Goal: Transaction & Acquisition: Register for event/course

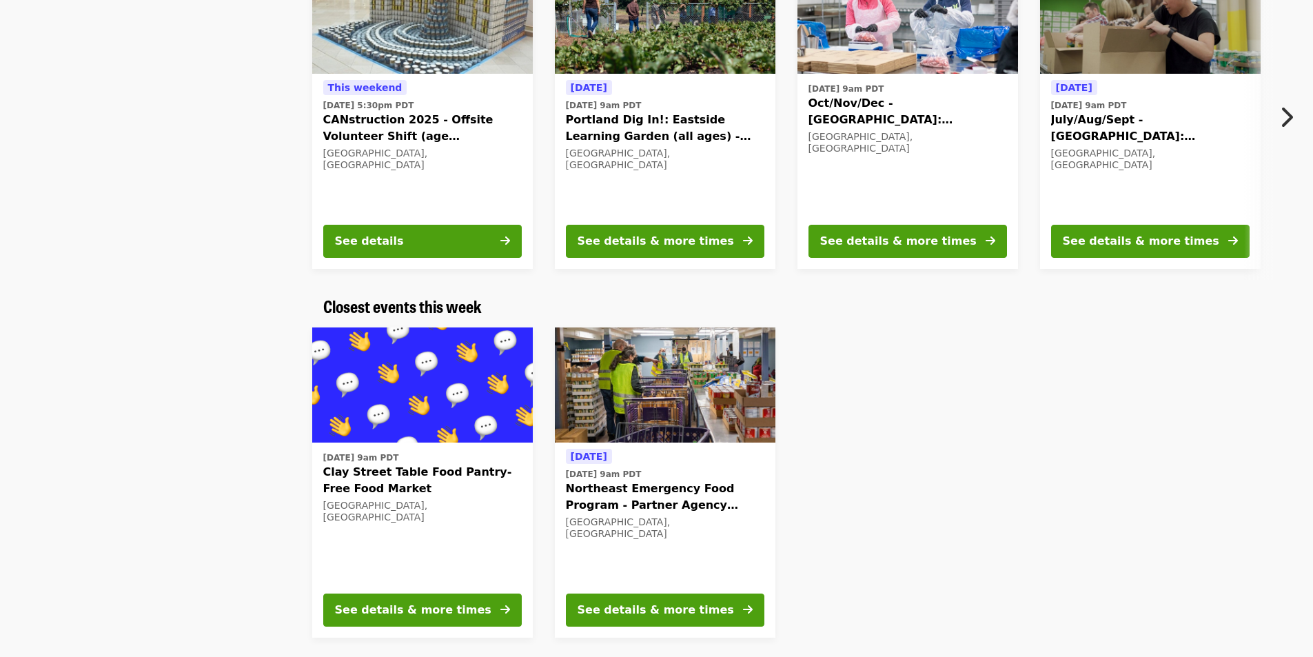
scroll to position [207, 0]
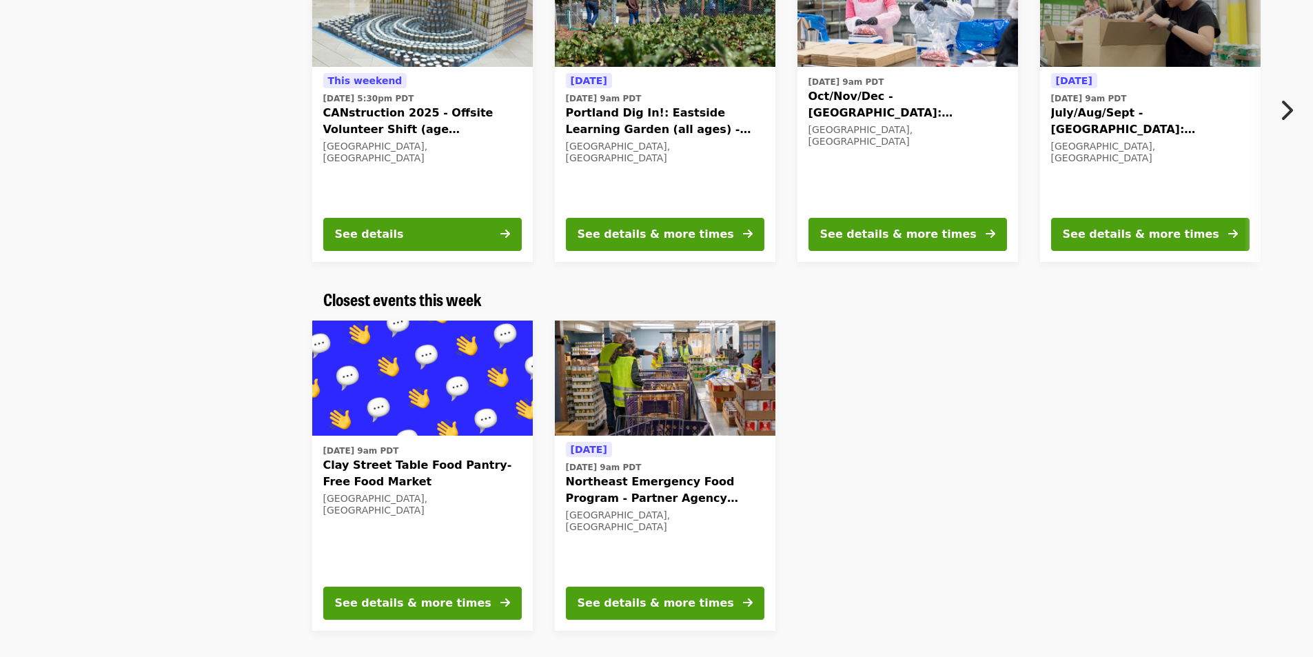
click at [936, 422] on div at bounding box center [984, 476] width 394 height 332
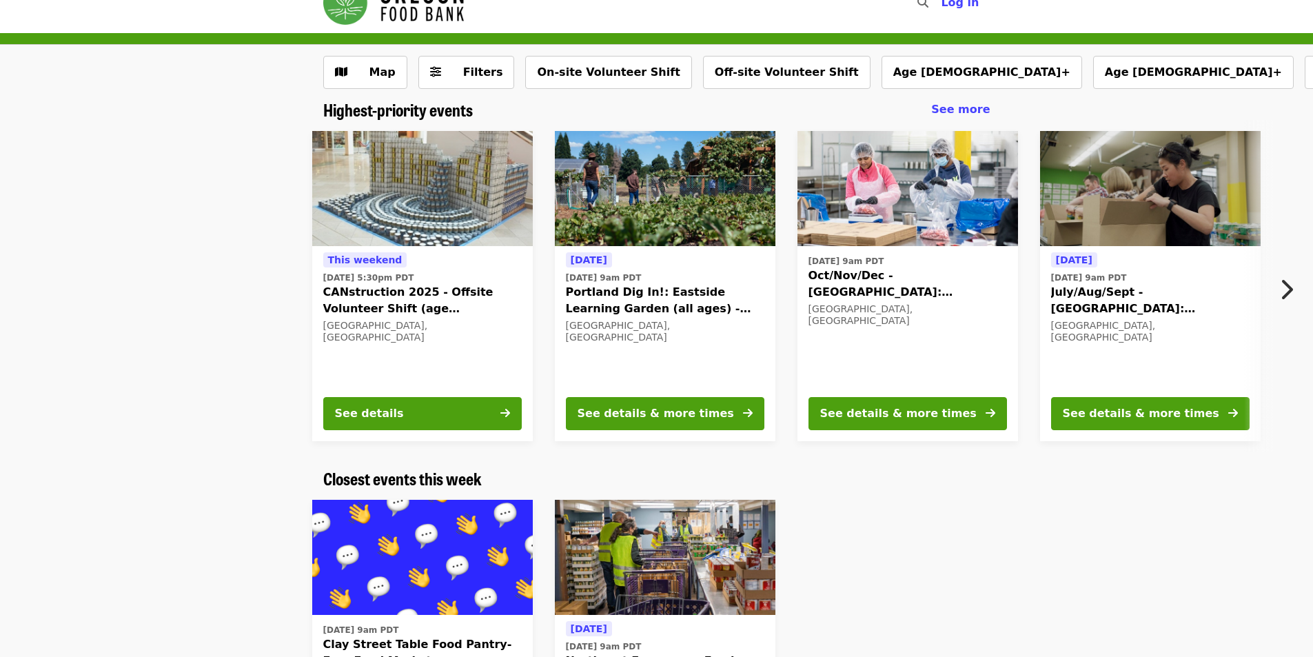
scroll to position [0, 0]
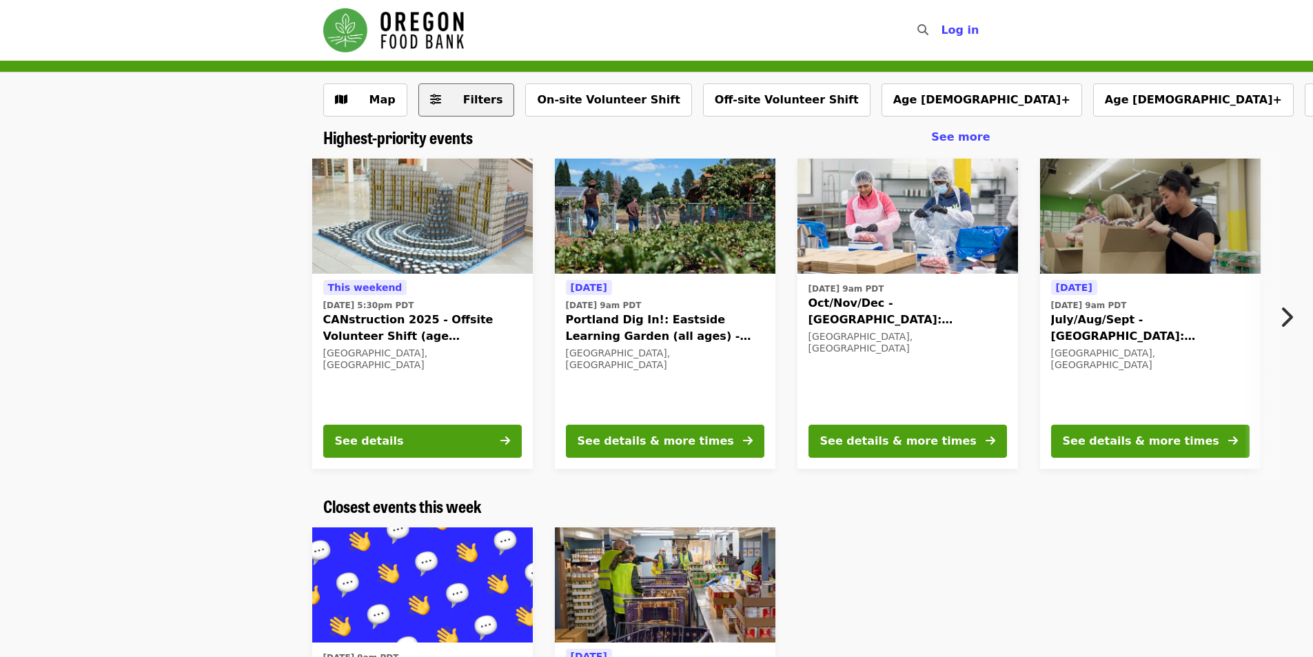
click at [478, 103] on span "Filters" at bounding box center [483, 99] width 40 height 13
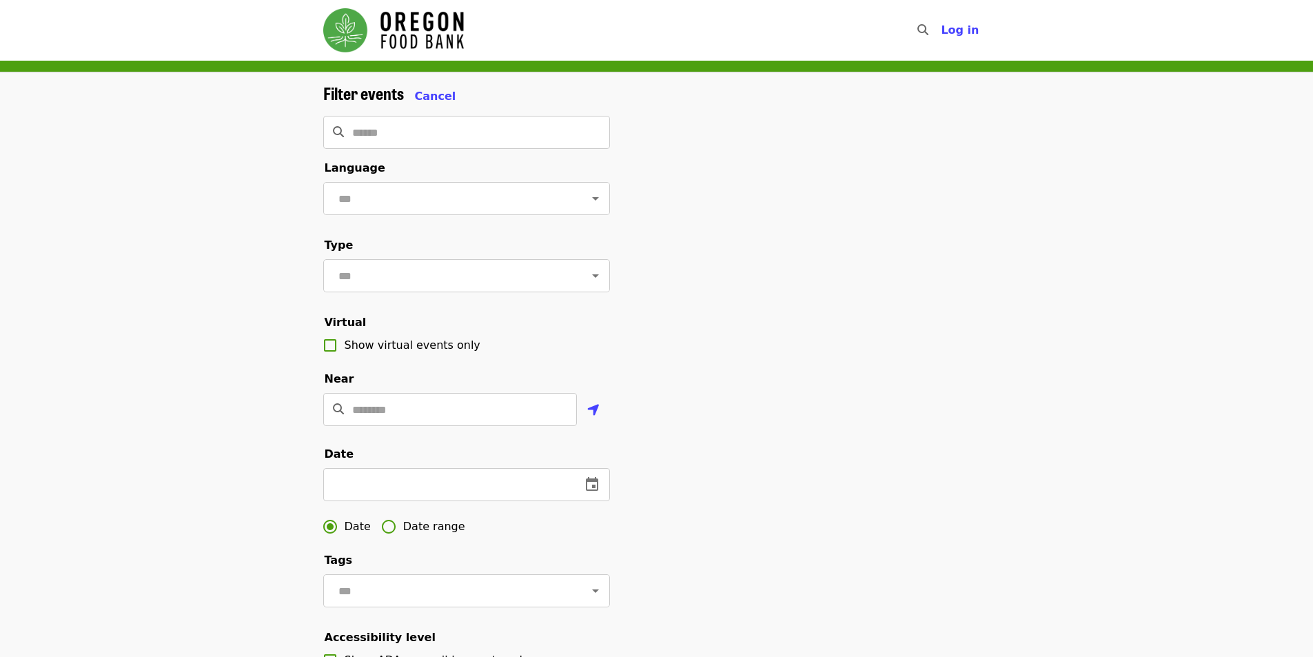
click at [478, 103] on div "Filter events Cancel" at bounding box center [466, 93] width 287 height 21
click at [448, 94] on div "Filter events Cancel" at bounding box center [466, 93] width 287 height 21
click at [440, 94] on span "Cancel" at bounding box center [435, 96] width 41 height 13
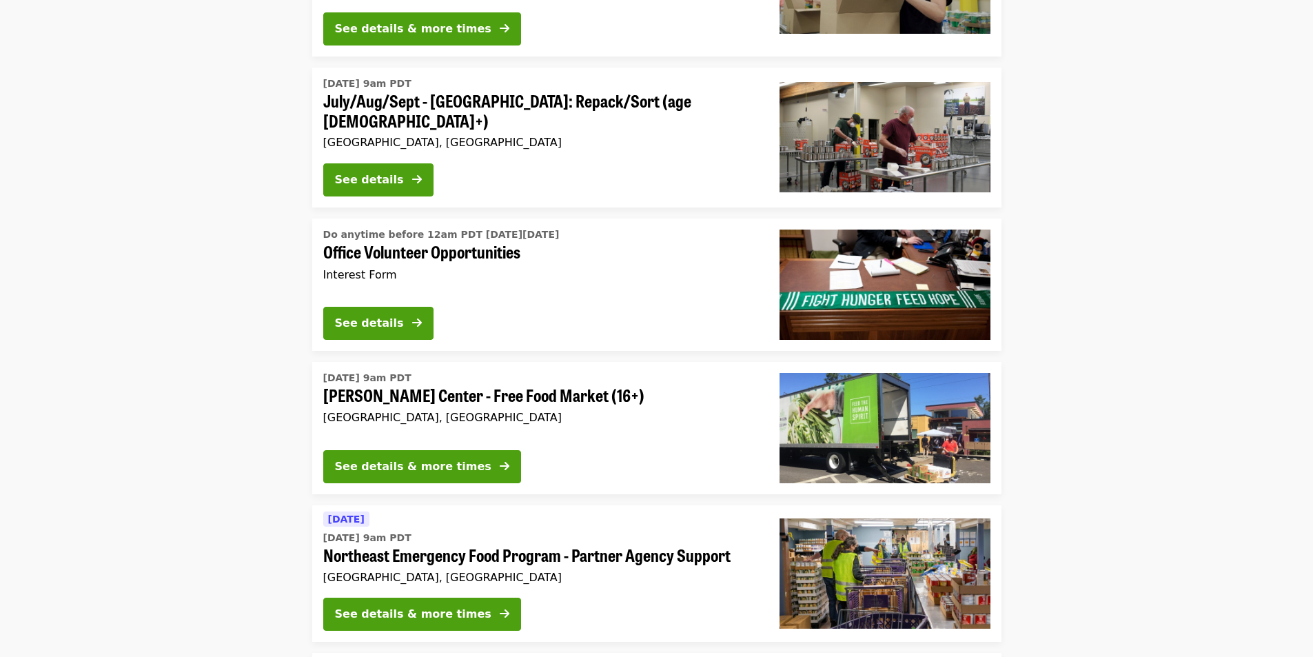
scroll to position [2758, 0]
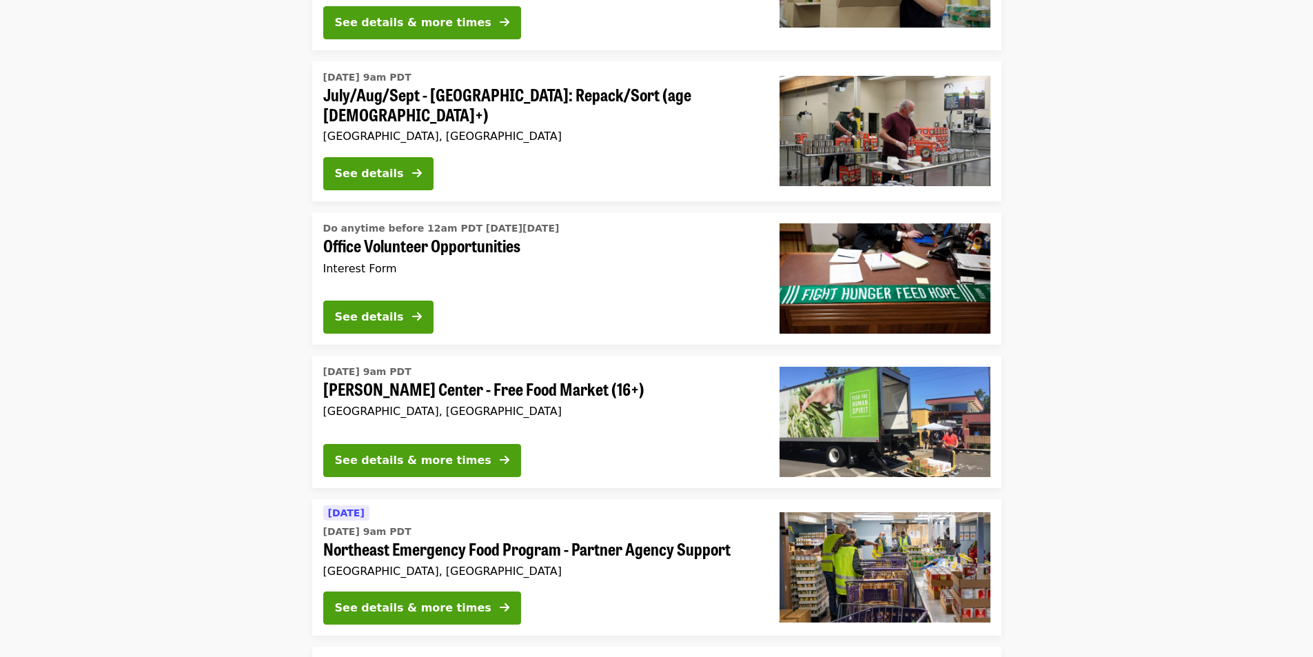
drag, startPoint x: 410, startPoint y: 264, endPoint x: 223, endPoint y: 268, distance: 186.9
click at [223, 268] on li "Do anytime before 12am PDT [DATE][DATE] Office Volunteer Opportunities Interest…" at bounding box center [656, 278] width 1313 height 132
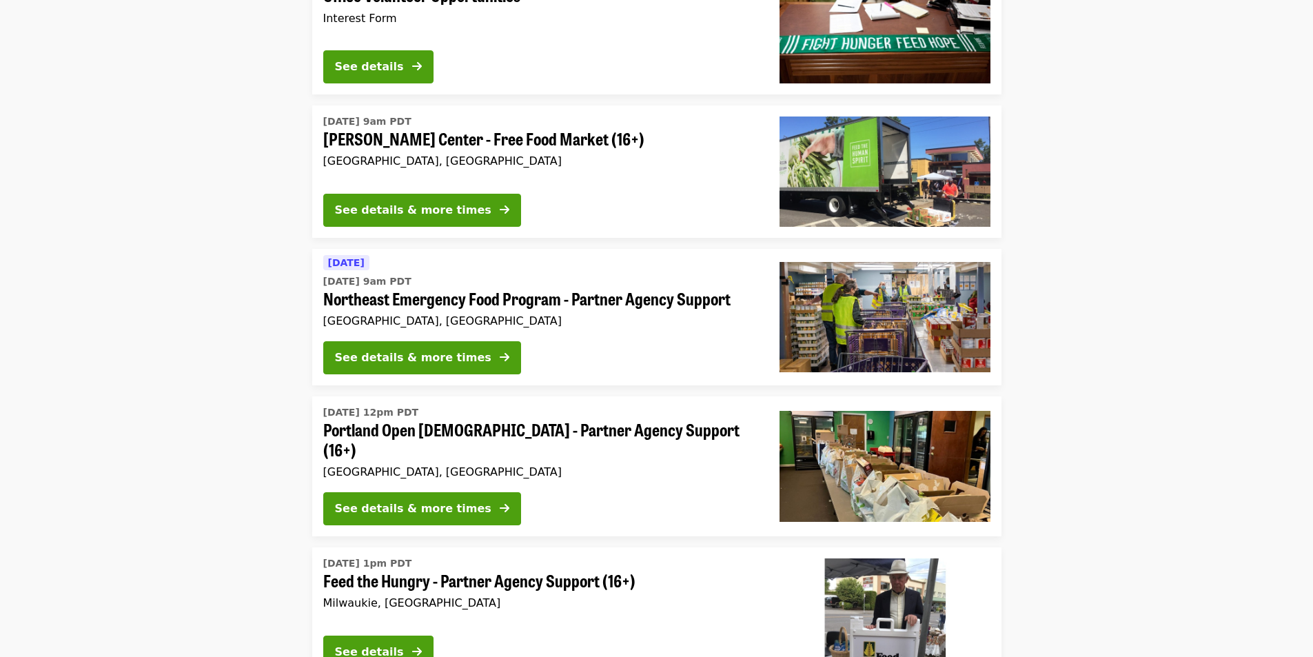
scroll to position [3034, 0]
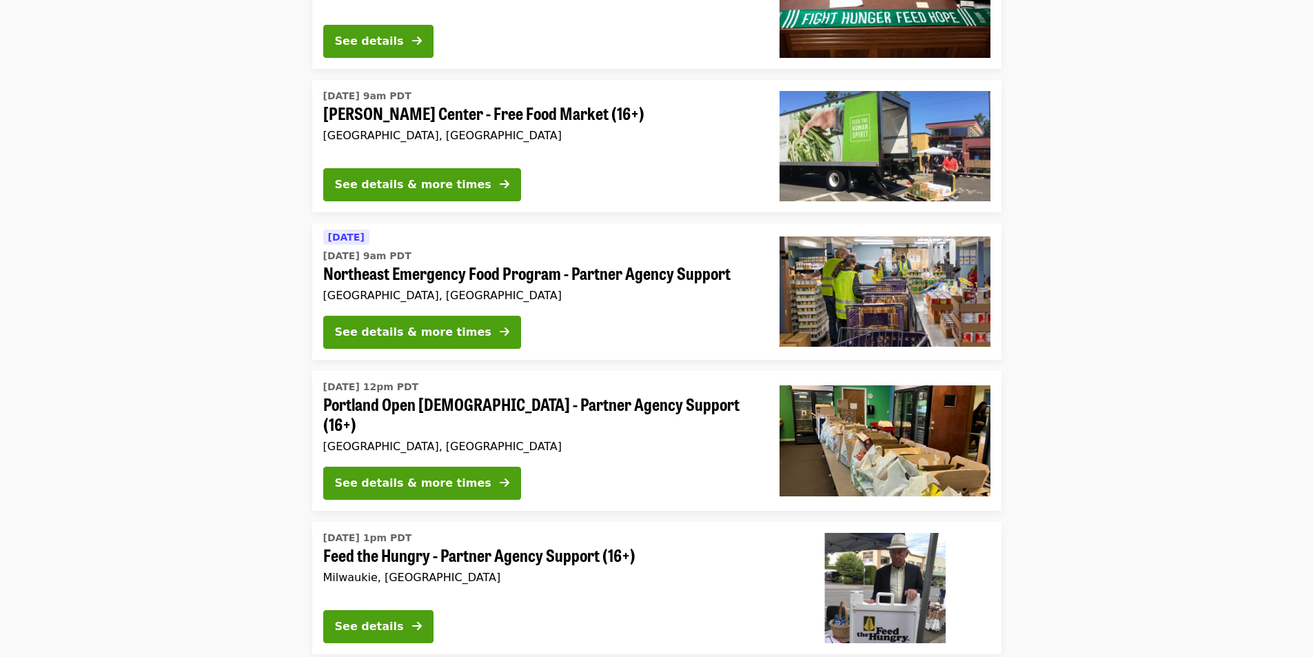
drag, startPoint x: 441, startPoint y: 421, endPoint x: 257, endPoint y: 411, distance: 184.3
click at [257, 411] on li "[DATE] 12pm PDT Portland Open Bible - Partner Agency Support (16+) [GEOGRAPHIC_…" at bounding box center [656, 441] width 1313 height 140
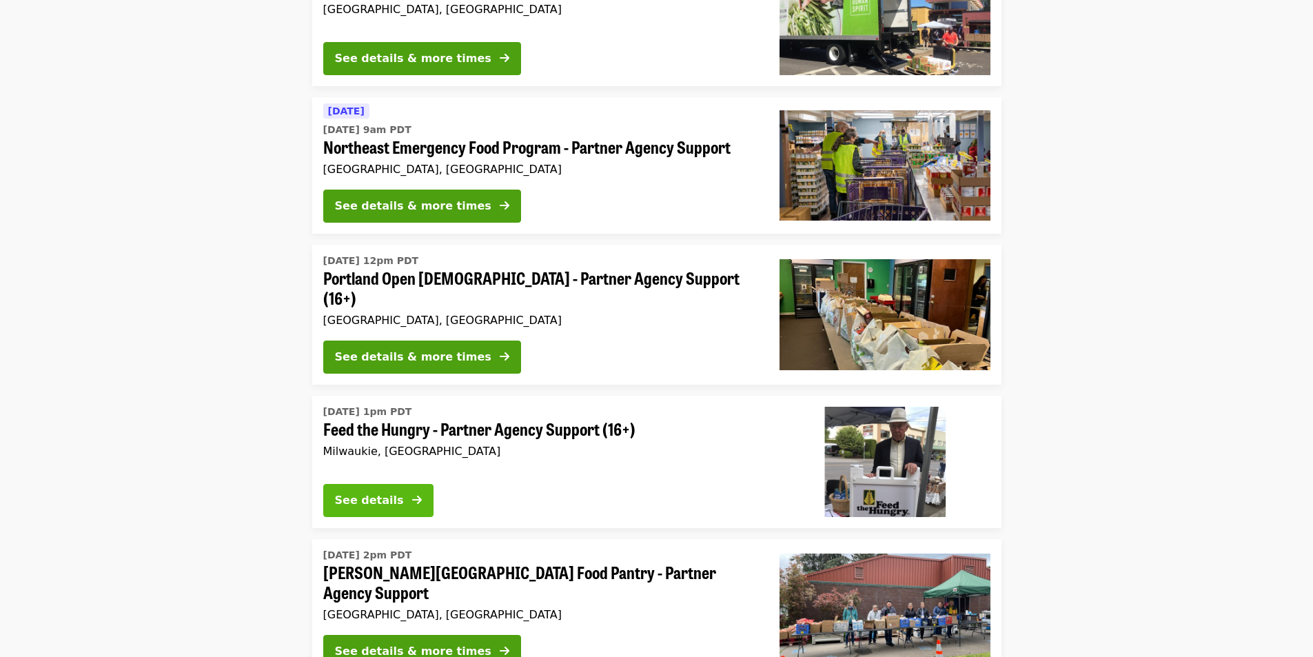
scroll to position [3172, 0]
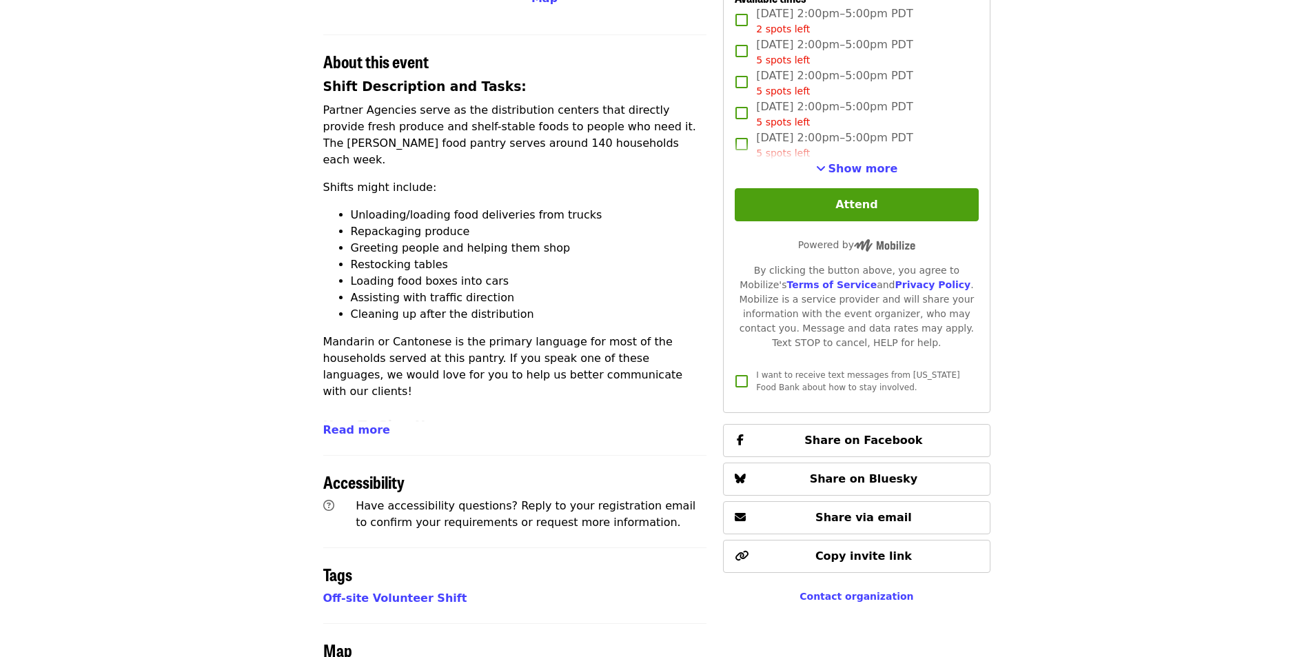
scroll to position [483, 0]
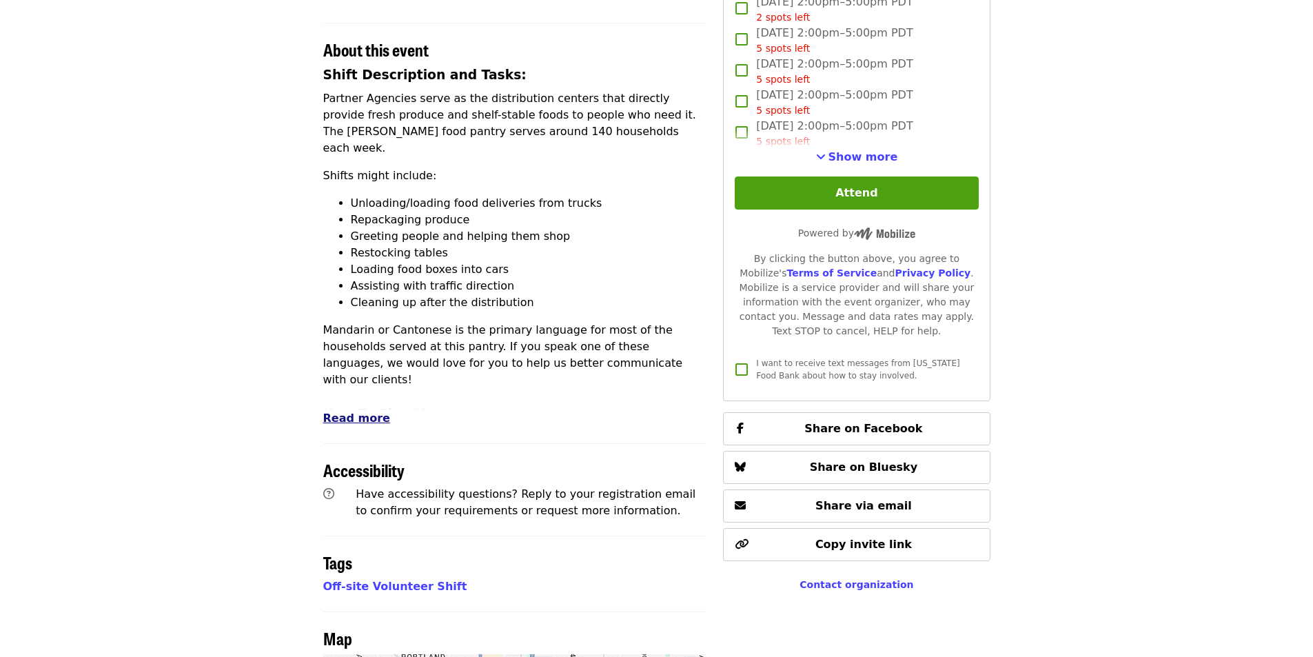
click at [350, 412] on span "Read more" at bounding box center [356, 418] width 67 height 13
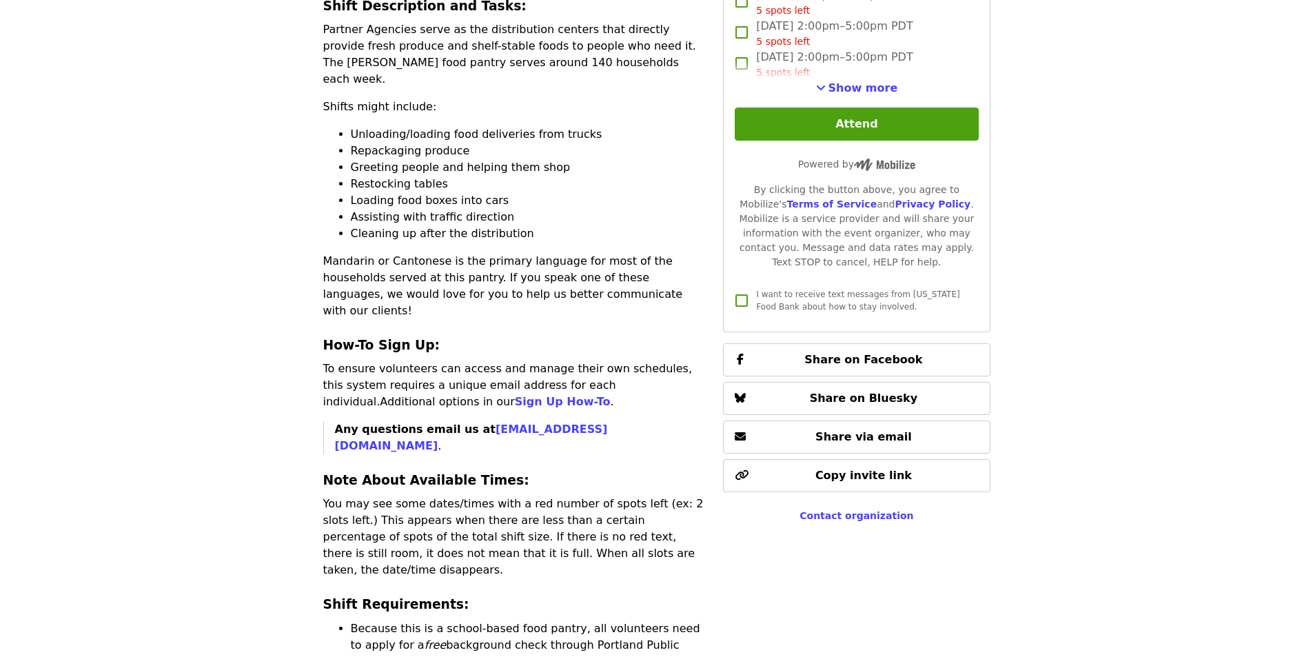
scroll to position [345, 0]
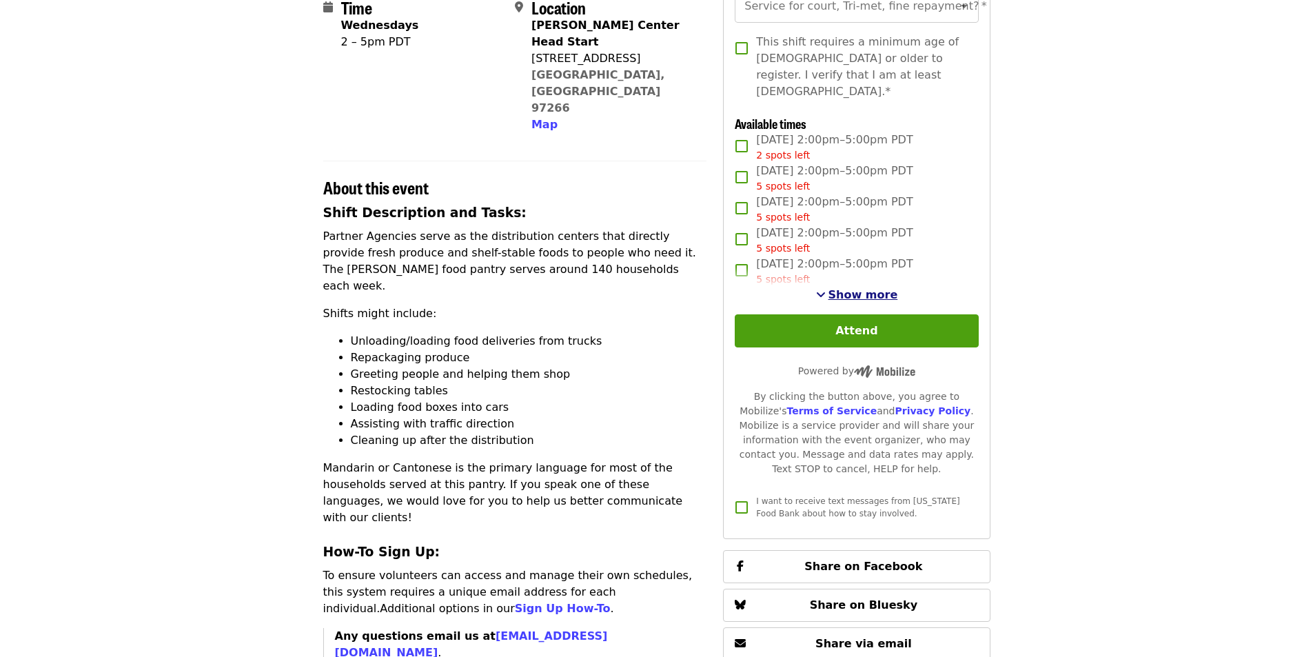
click at [841, 289] on span "Show more" at bounding box center [864, 294] width 70 height 13
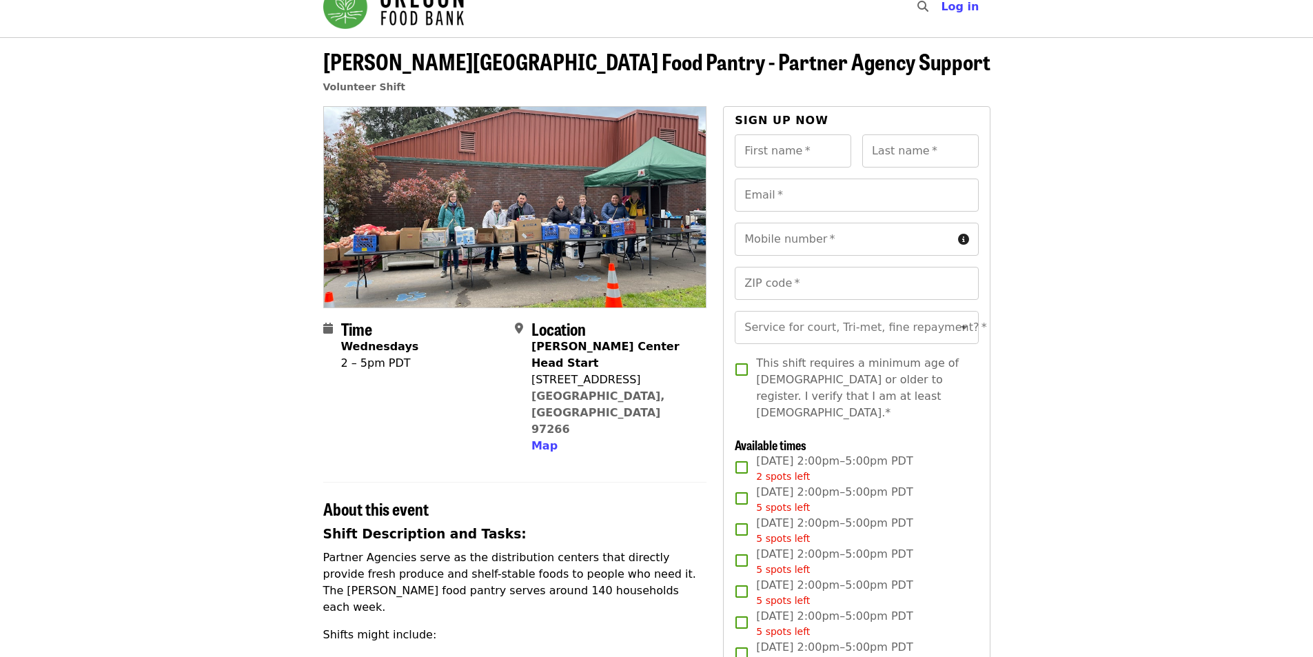
scroll to position [0, 0]
